Goal: Navigation & Orientation: Find specific page/section

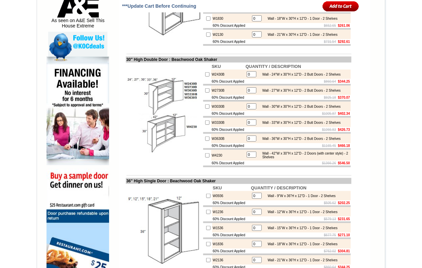
scroll to position [377, 0]
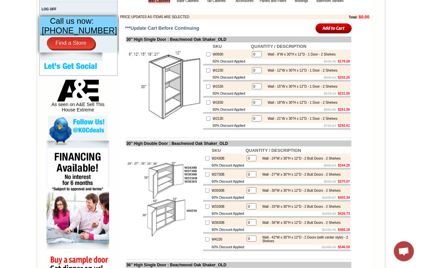
scroll to position [251, 0]
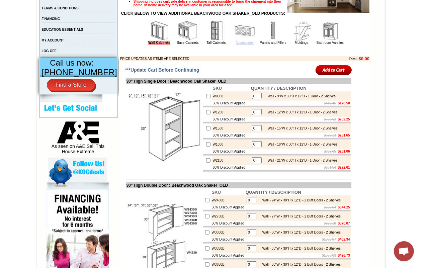
click at [239, 45] on link "Accessories" at bounding box center [245, 43] width 18 height 4
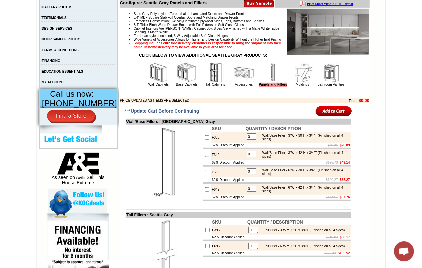
scroll to position [209, 0]
click at [176, 86] on link "Base Cabinets" at bounding box center [187, 85] width 22 height 4
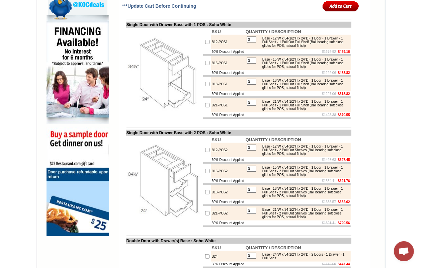
scroll to position [209, 0]
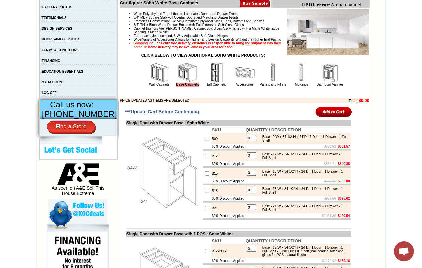
click at [212, 83] on img at bounding box center [216, 73] width 20 height 20
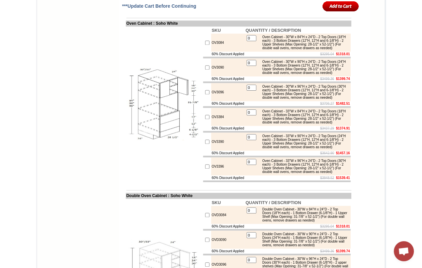
scroll to position [962, 0]
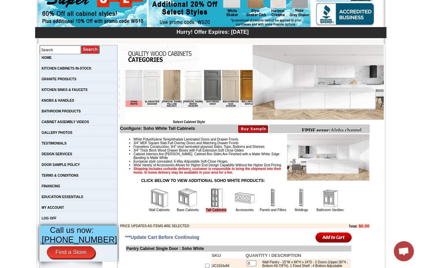
scroll to position [251, 0]
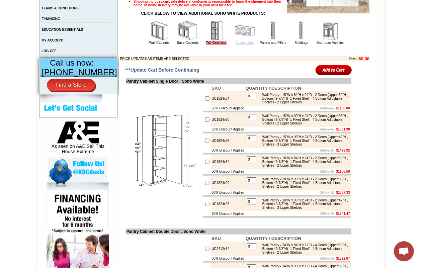
click at [239, 45] on link "Accessories" at bounding box center [245, 43] width 18 height 4
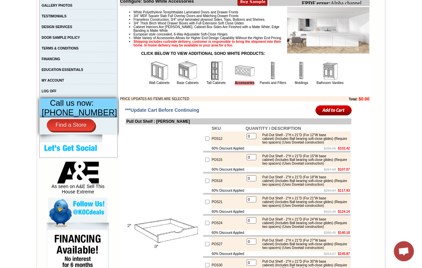
scroll to position [209, 0]
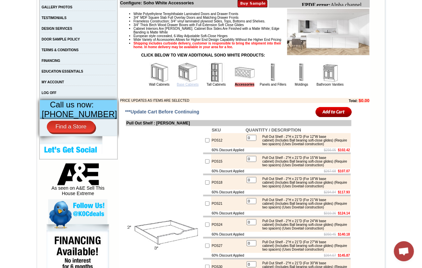
click at [180, 86] on link "Base Cabinets" at bounding box center [188, 85] width 22 height 4
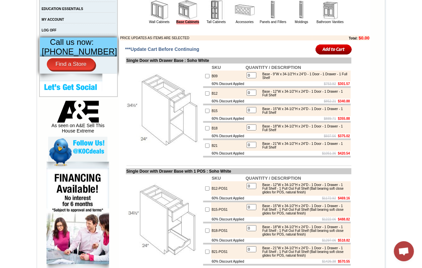
scroll to position [251, 0]
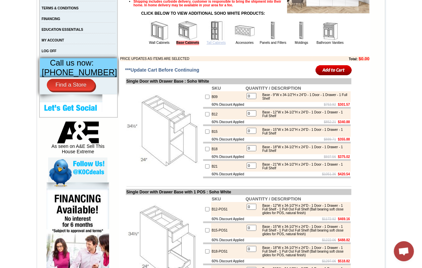
click at [209, 45] on link "Tall Cabinets" at bounding box center [216, 43] width 19 height 4
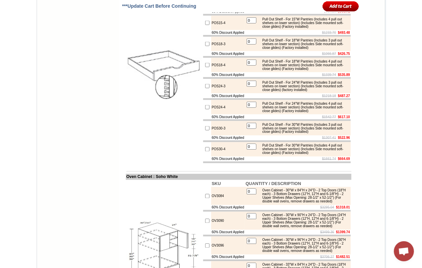
scroll to position [711, 0]
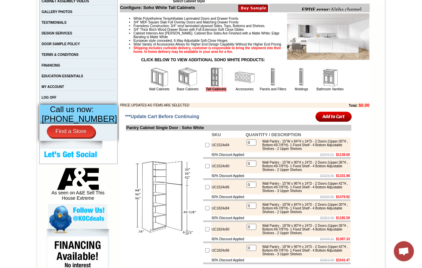
scroll to position [126, 0]
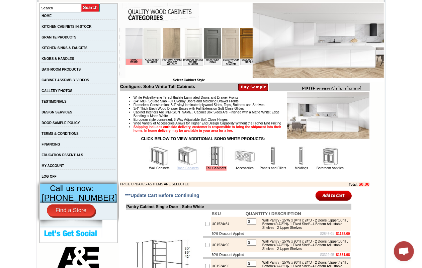
click at [183, 170] on link "Base Cabinets" at bounding box center [188, 168] width 22 height 4
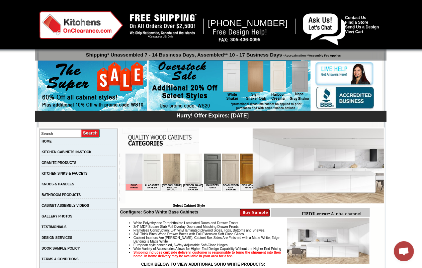
scroll to position [167, 0]
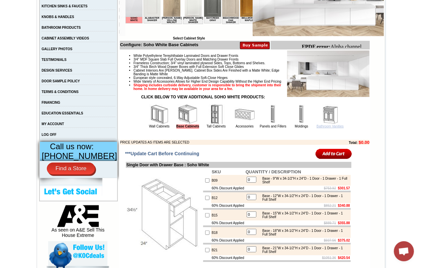
click at [324, 128] on link "Bathroom Vanities" at bounding box center [330, 127] width 27 height 4
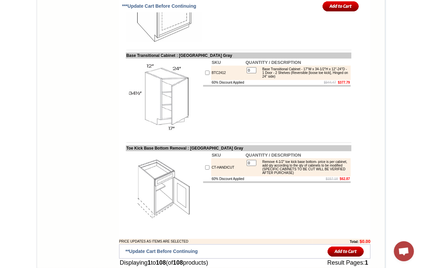
scroll to position [3348, 0]
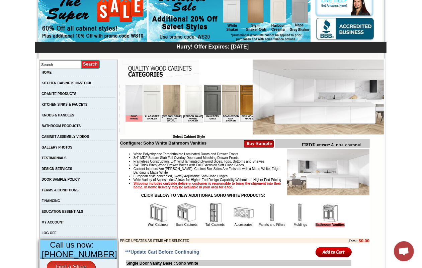
scroll to position [84, 0]
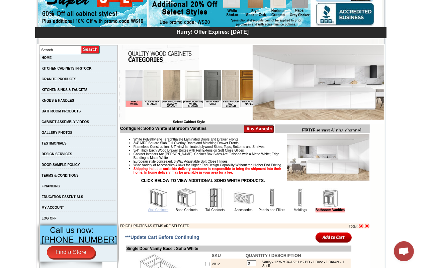
click at [156, 212] on link "Wall Cabinets" at bounding box center [158, 210] width 20 height 4
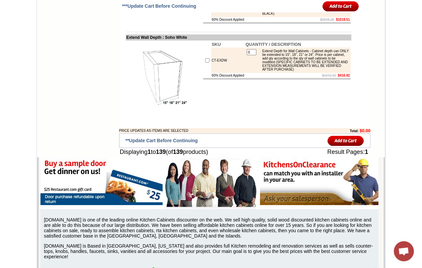
scroll to position [3202, 0]
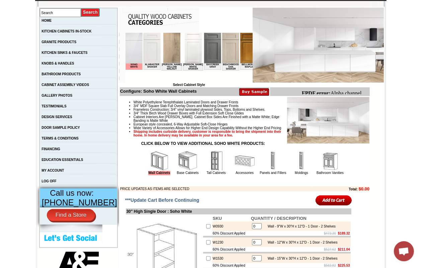
scroll to position [209, 0]
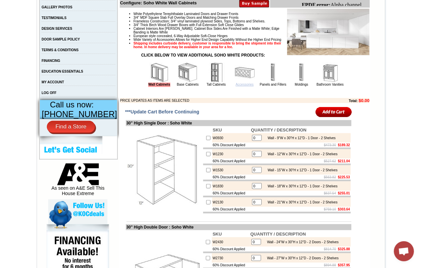
click at [238, 86] on link "Accessories" at bounding box center [245, 85] width 18 height 4
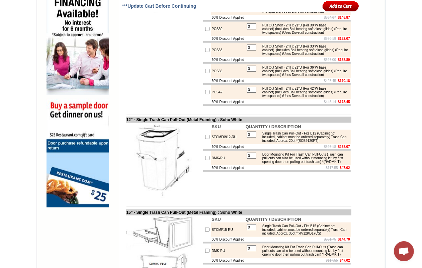
scroll to position [460, 0]
